Goal: Navigation & Orientation: Find specific page/section

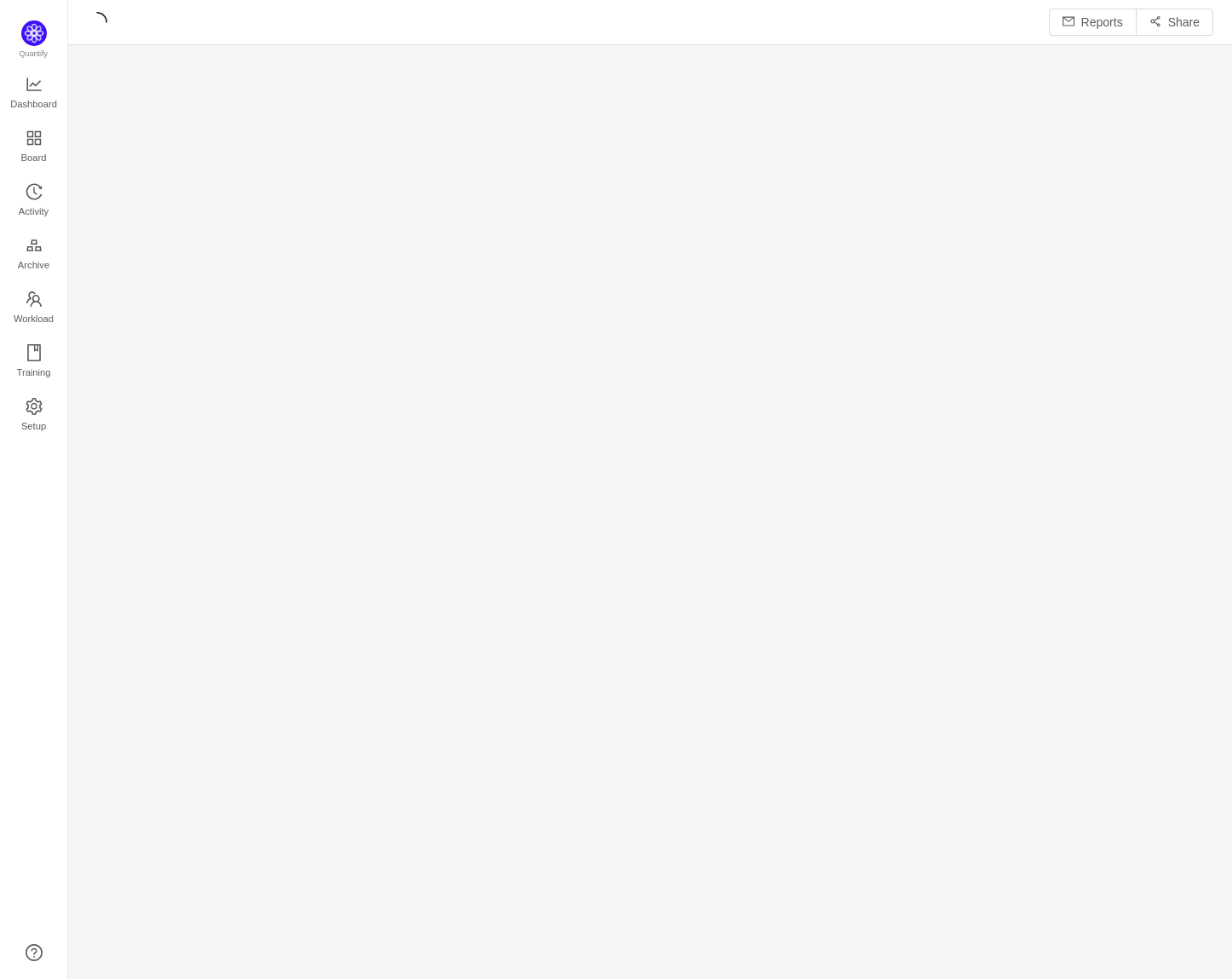
scroll to position [21, 21]
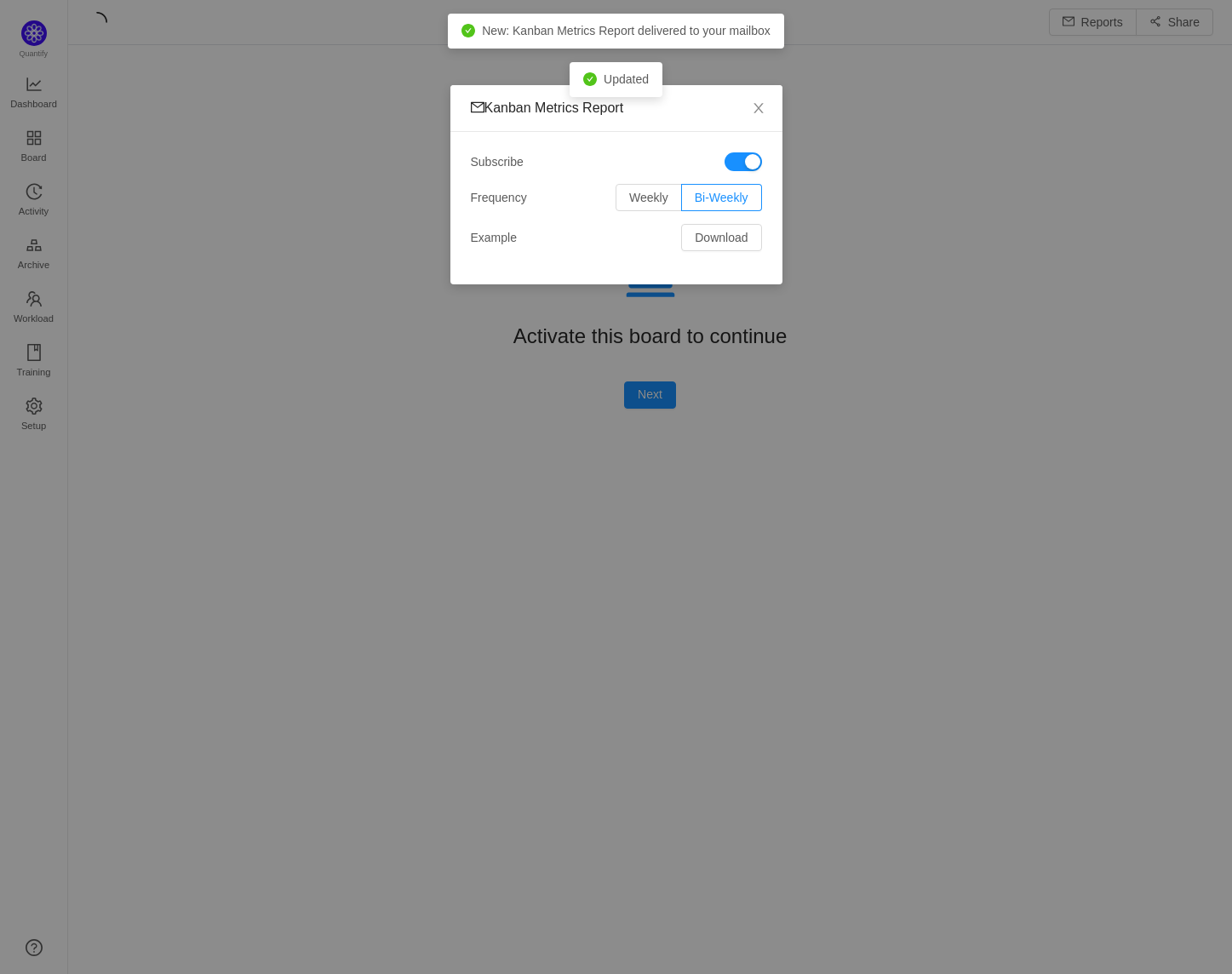
scroll to position [948, 1126]
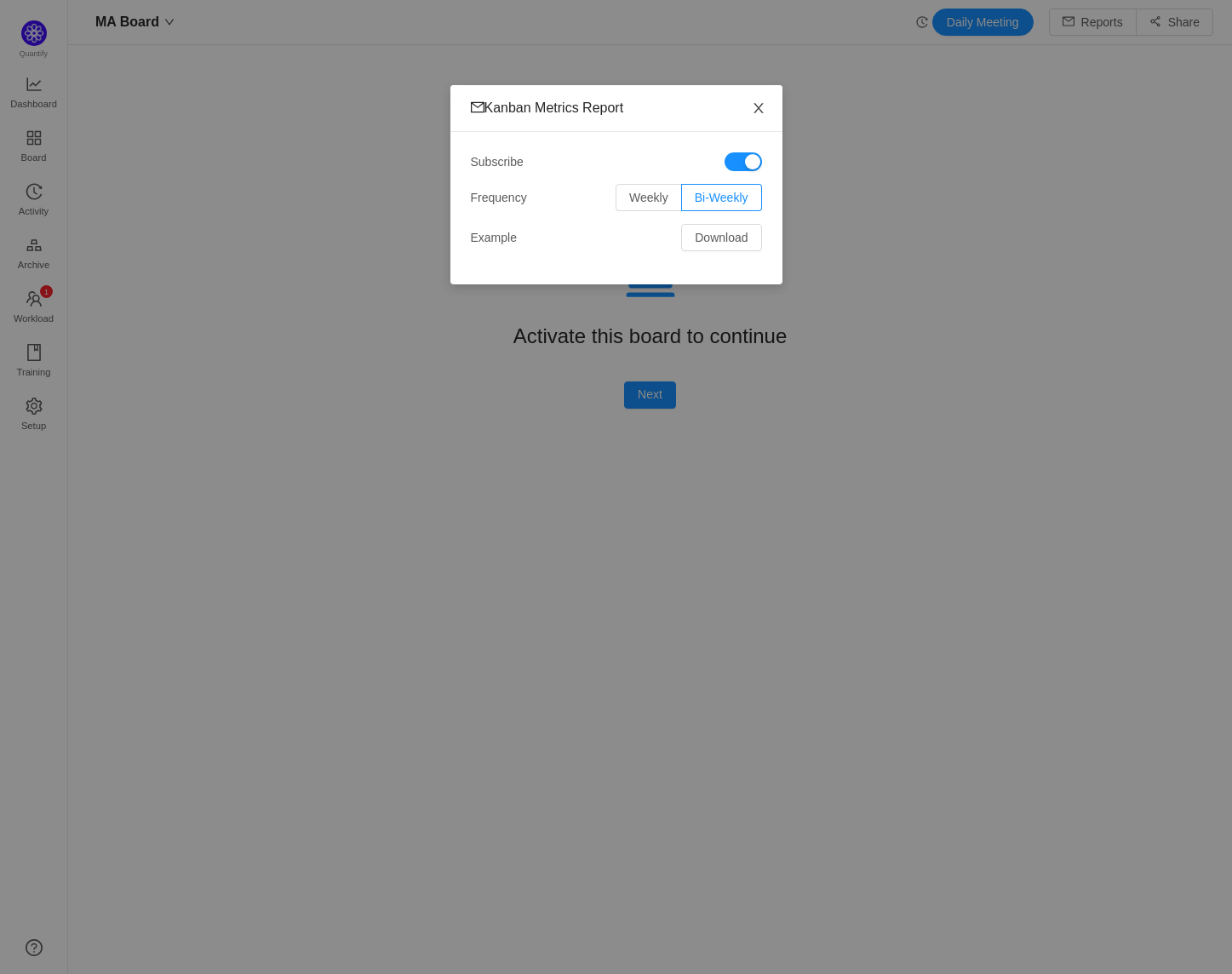
click at [762, 114] on icon "icon: close" at bounding box center [758, 107] width 13 height 13
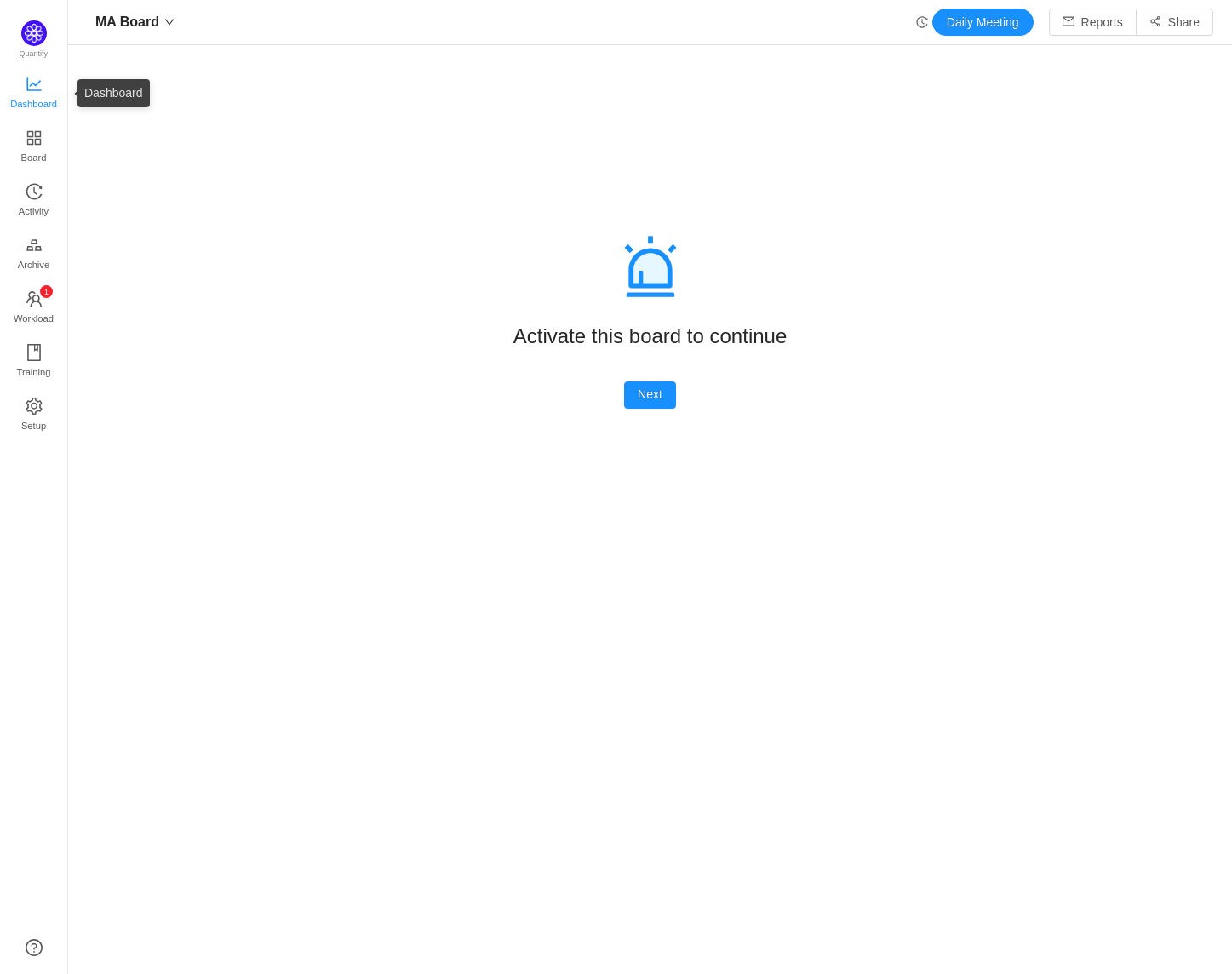
click at [28, 99] on span "Dashboard" at bounding box center [33, 104] width 47 height 34
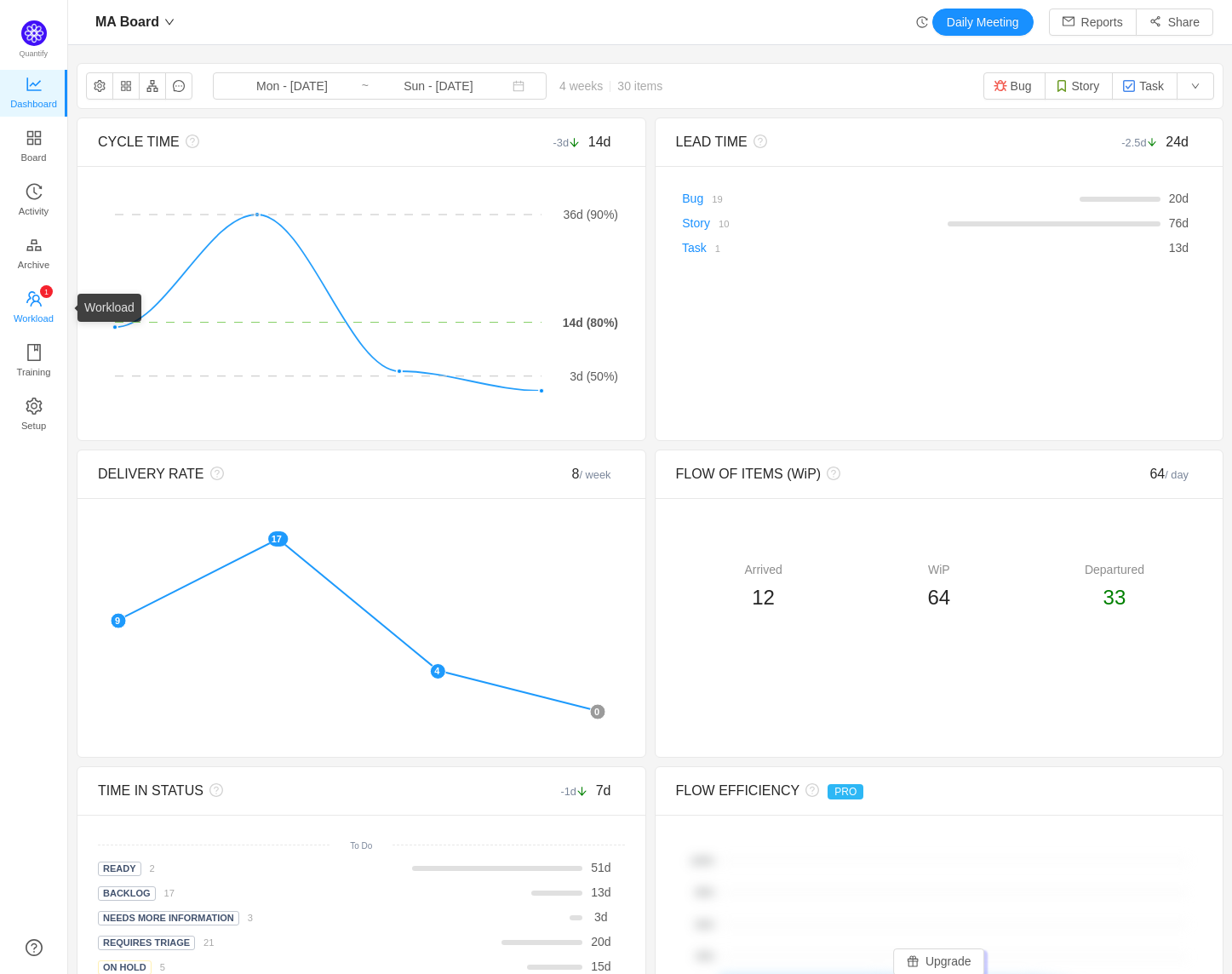
click at [47, 298] on p "2" at bounding box center [46, 304] width 4 height 13
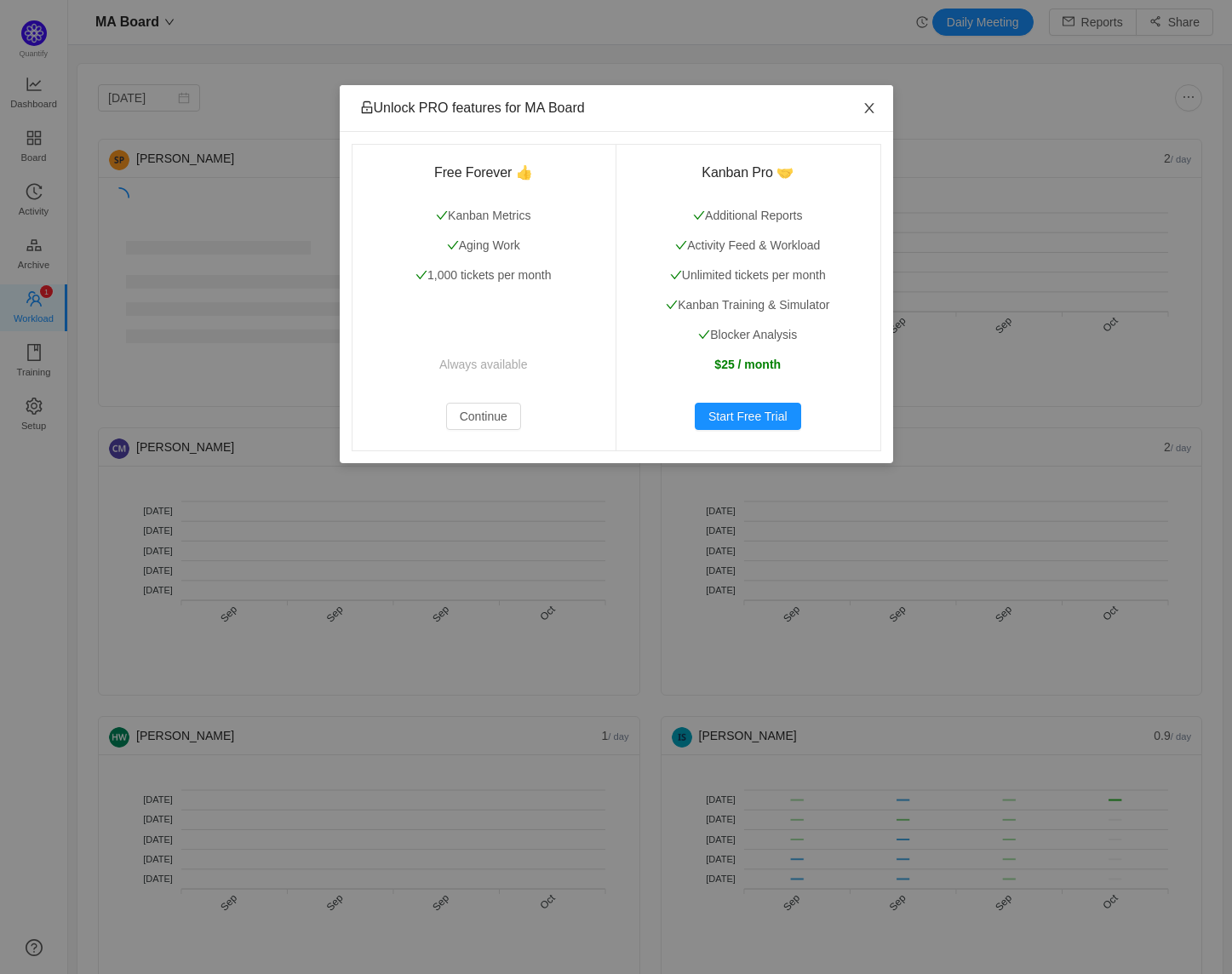
click at [872, 105] on icon "icon: close" at bounding box center [869, 107] width 9 height 10
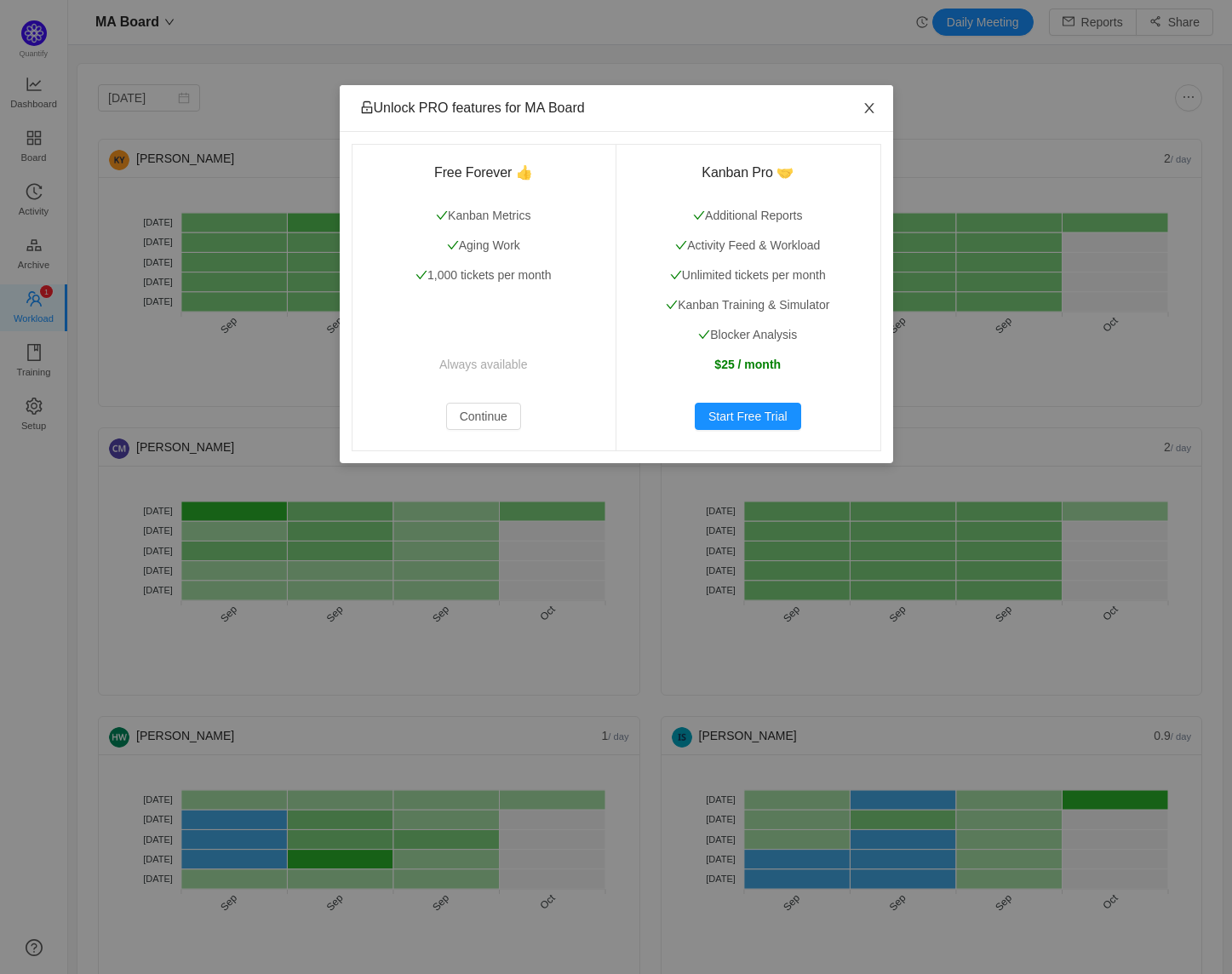
click at [871, 106] on icon "icon: close" at bounding box center [869, 107] width 13 height 13
click at [504, 419] on button "Continue" at bounding box center [484, 416] width 75 height 27
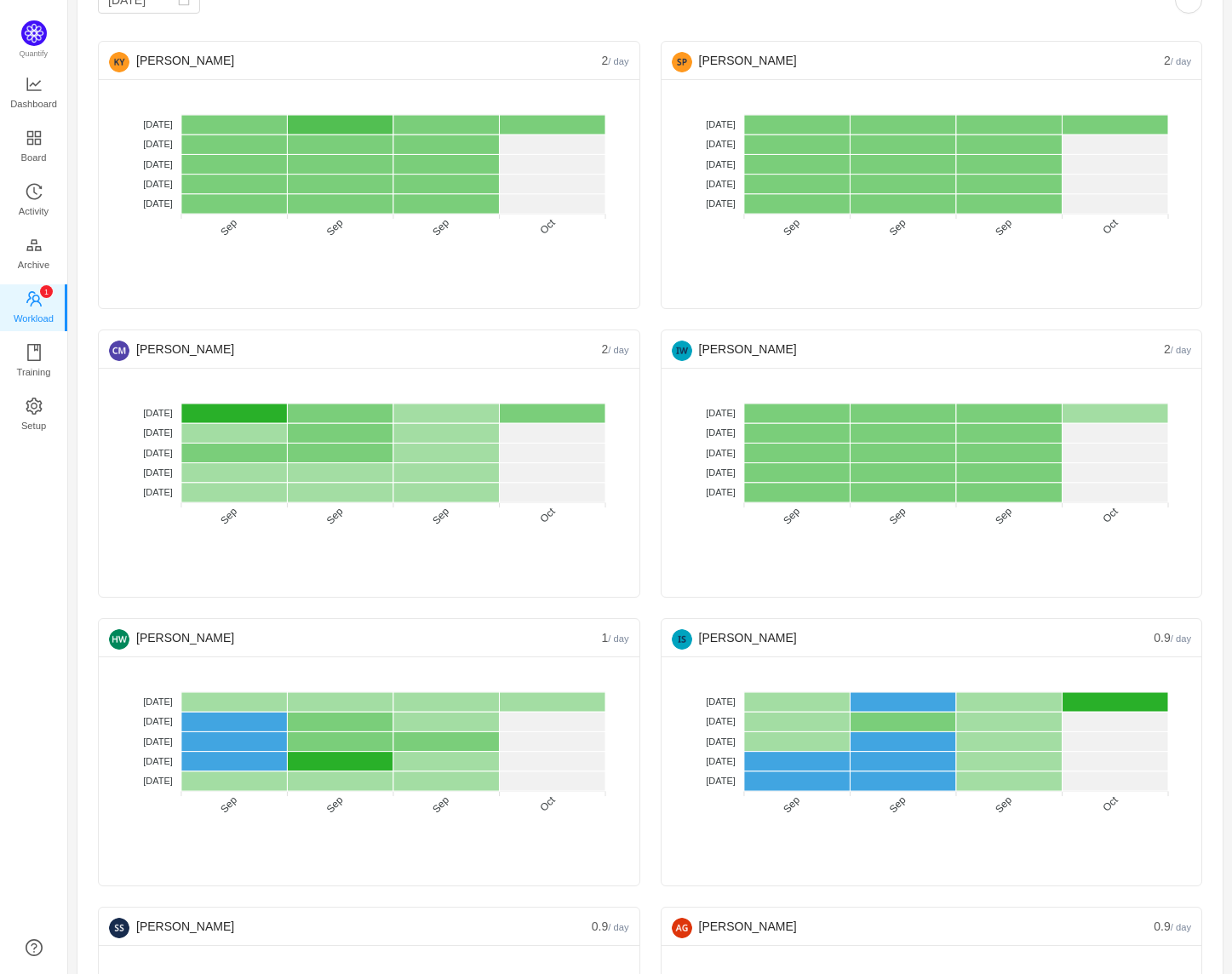
scroll to position [118, 0]
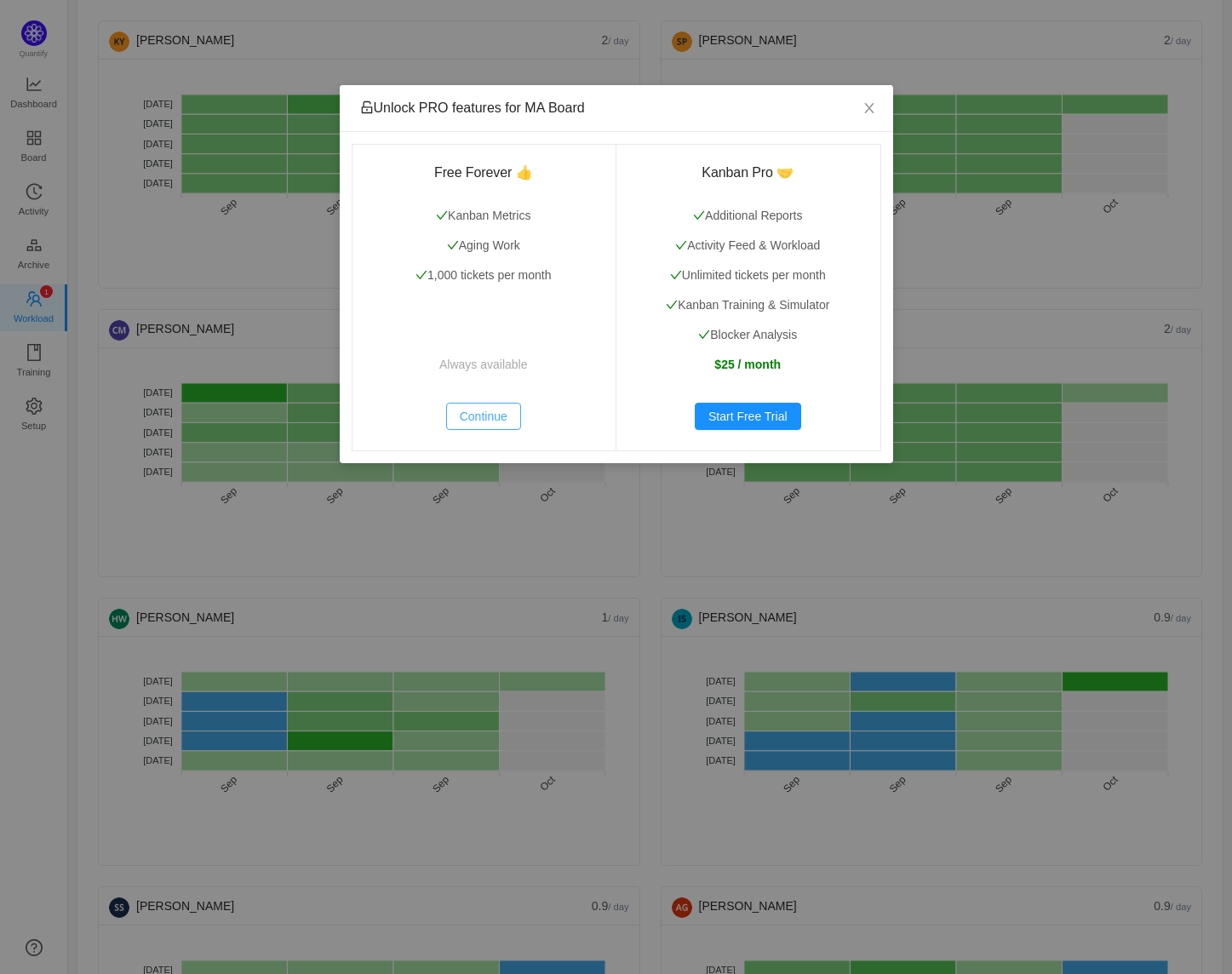
click at [509, 409] on button "Continue" at bounding box center [484, 416] width 75 height 27
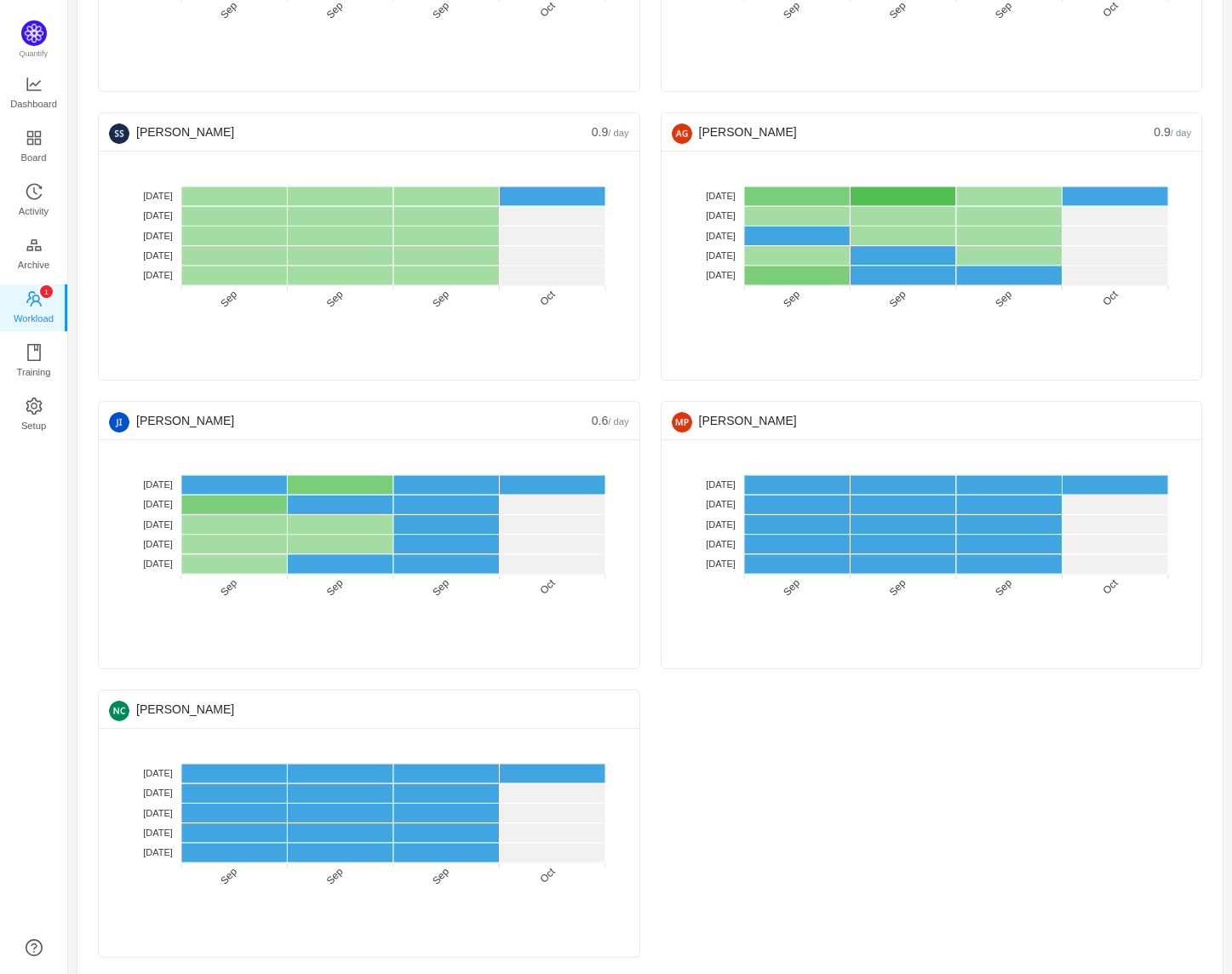
scroll to position [906, 0]
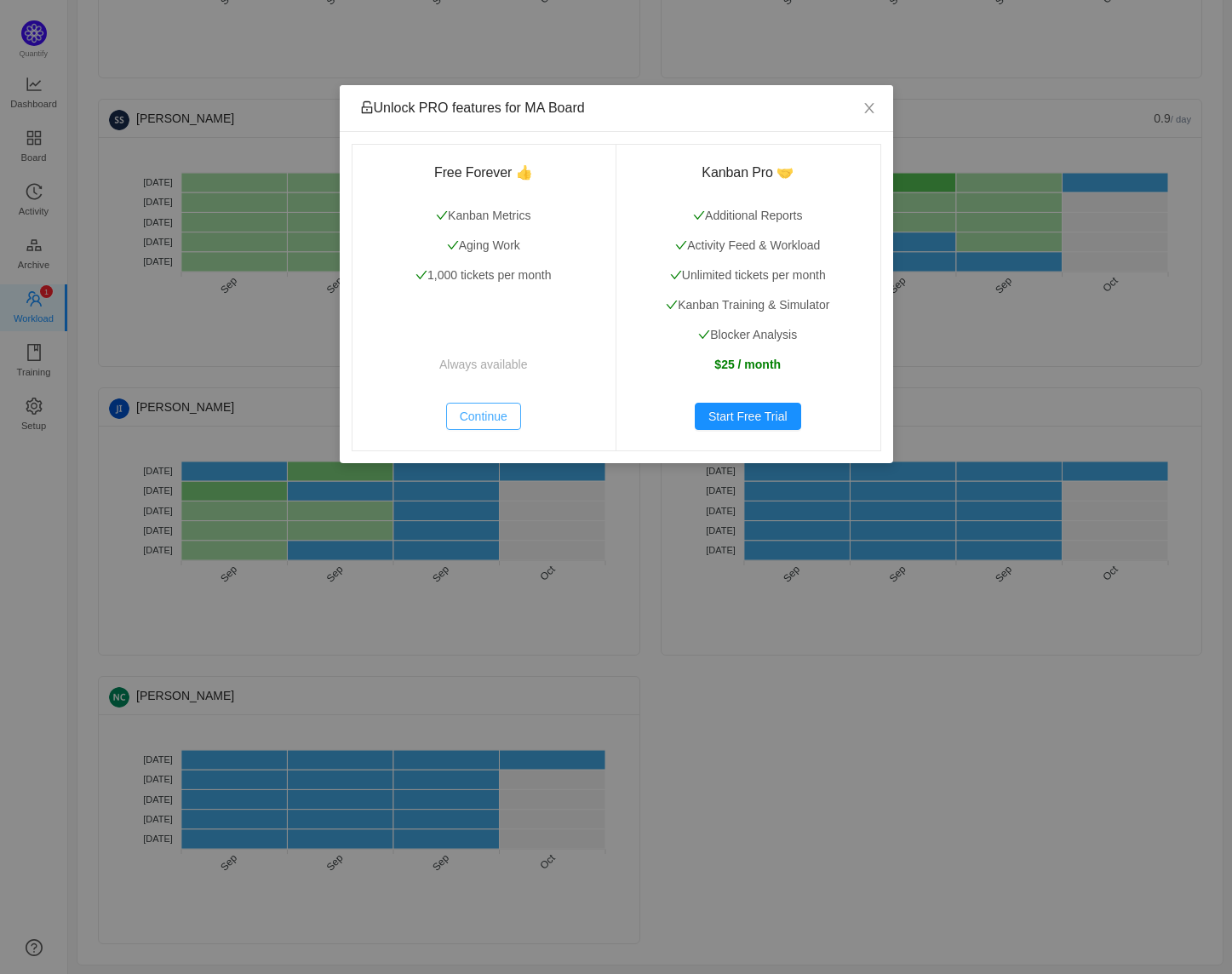
click at [509, 409] on button "Continue" at bounding box center [484, 416] width 75 height 27
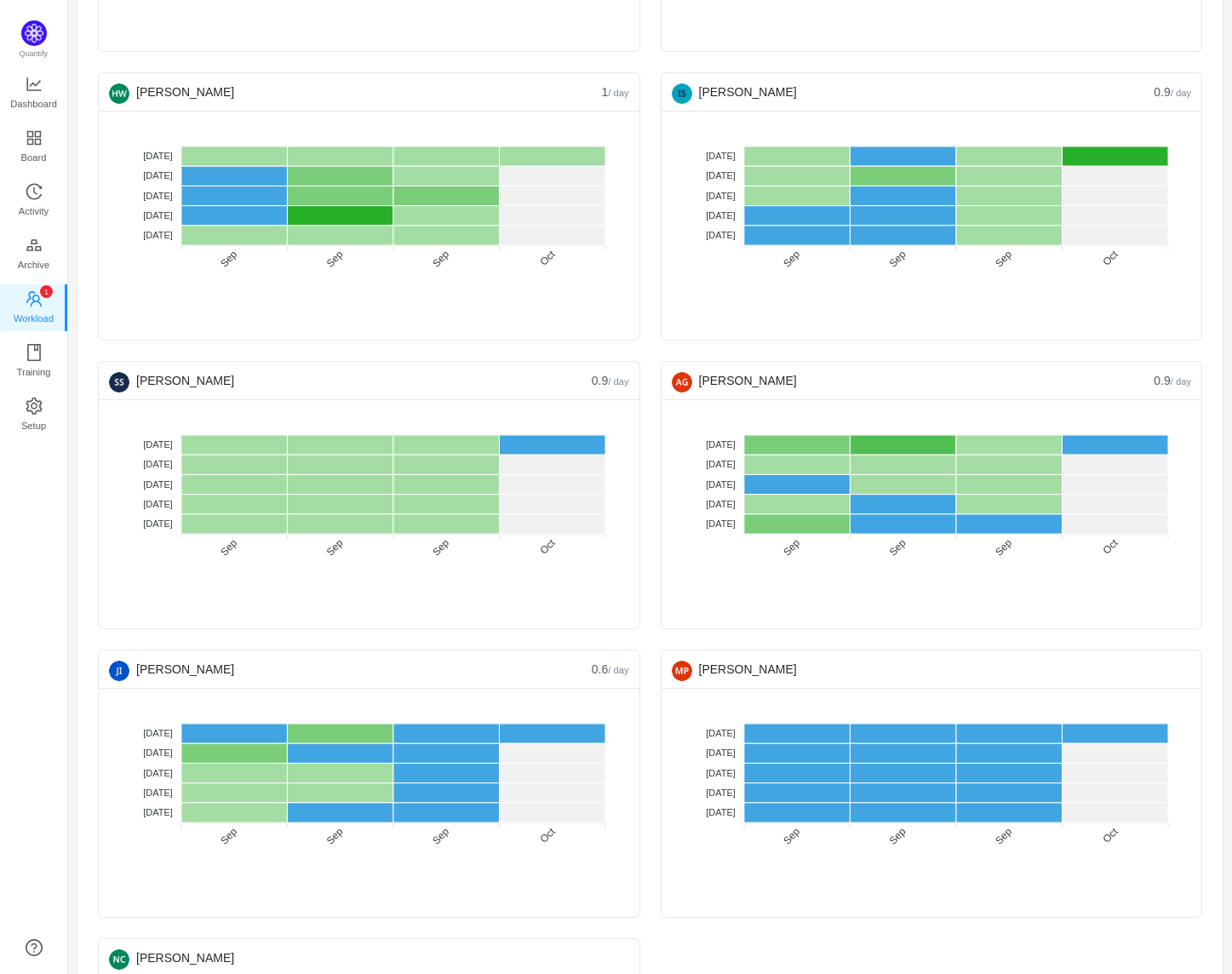
scroll to position [0, 0]
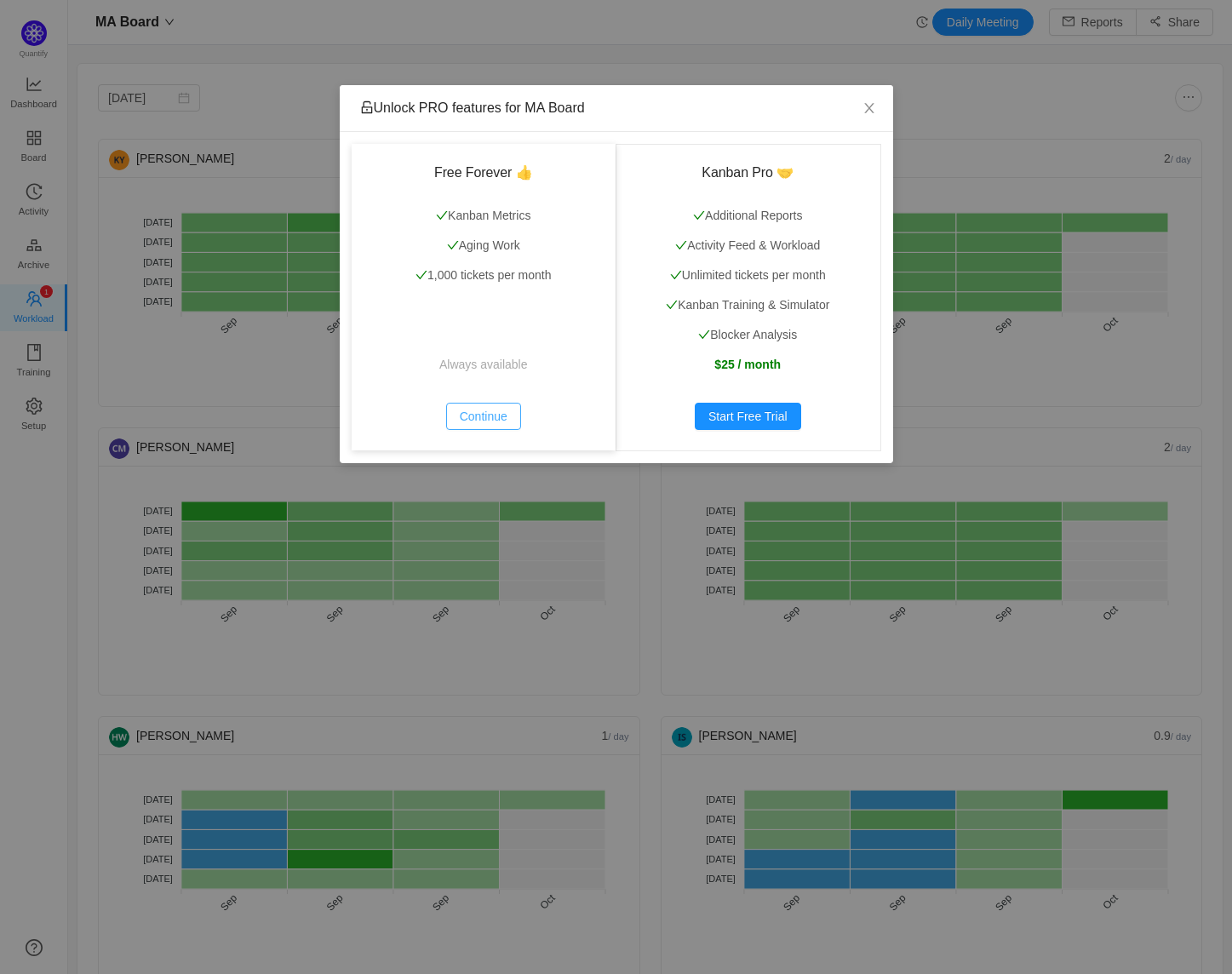
click at [486, 416] on button "Continue" at bounding box center [484, 416] width 75 height 27
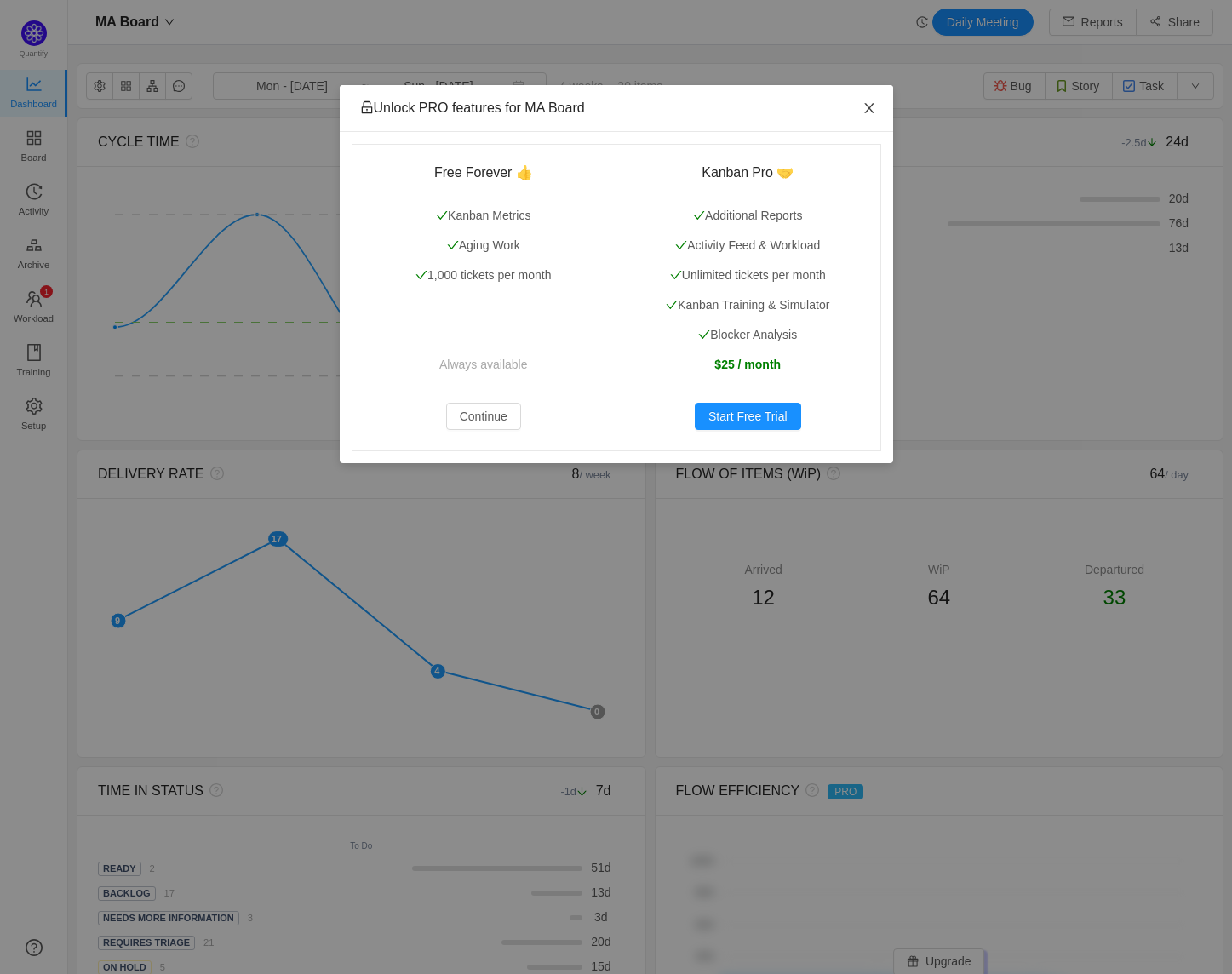
click at [865, 103] on icon "icon: close" at bounding box center [869, 107] width 13 height 13
